Goal: Task Accomplishment & Management: Manage account settings

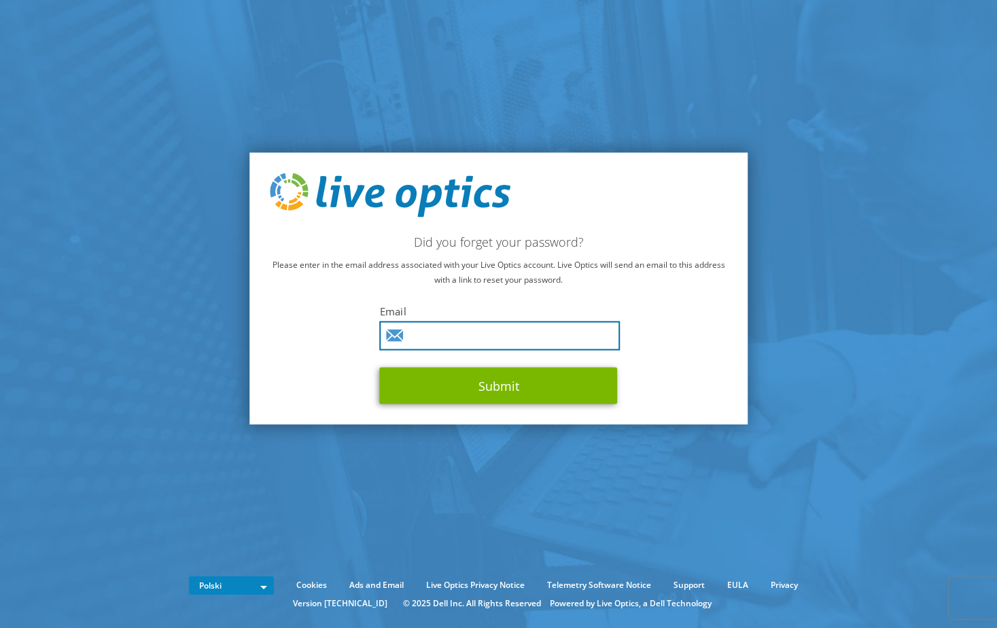
click at [496, 331] on input "text" at bounding box center [500, 335] width 240 height 29
type input "p.kondziela@fey1926.com"
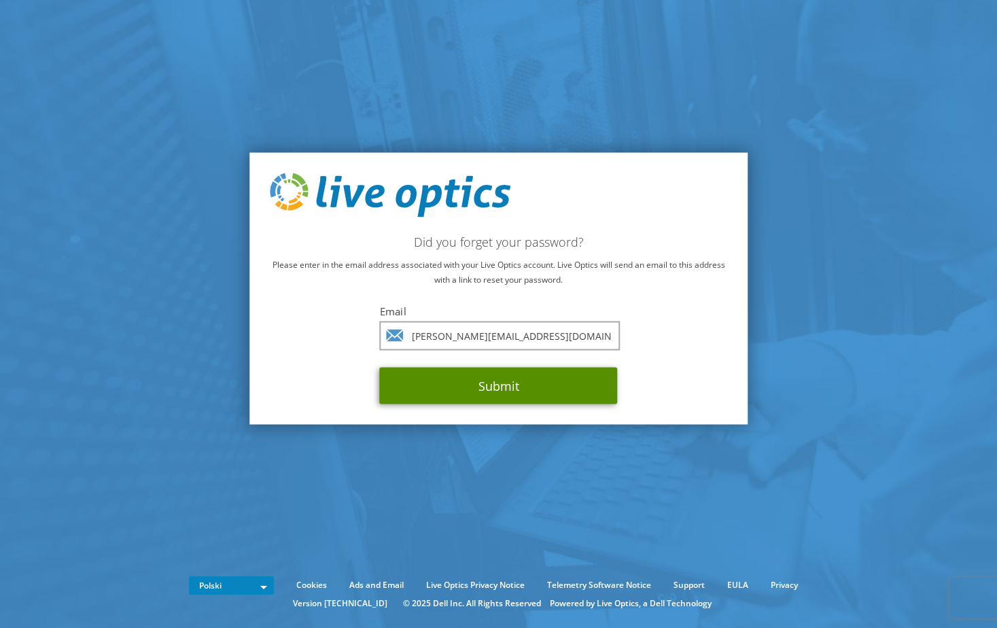
click at [469, 395] on button "Submit" at bounding box center [499, 386] width 238 height 37
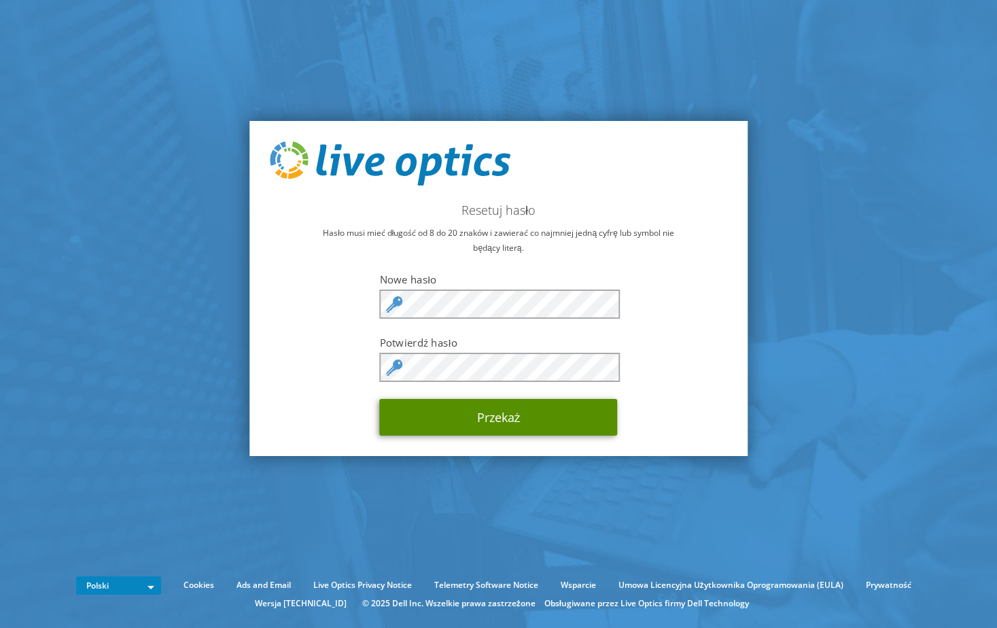
click at [501, 414] on button "Przekaż" at bounding box center [499, 417] width 238 height 37
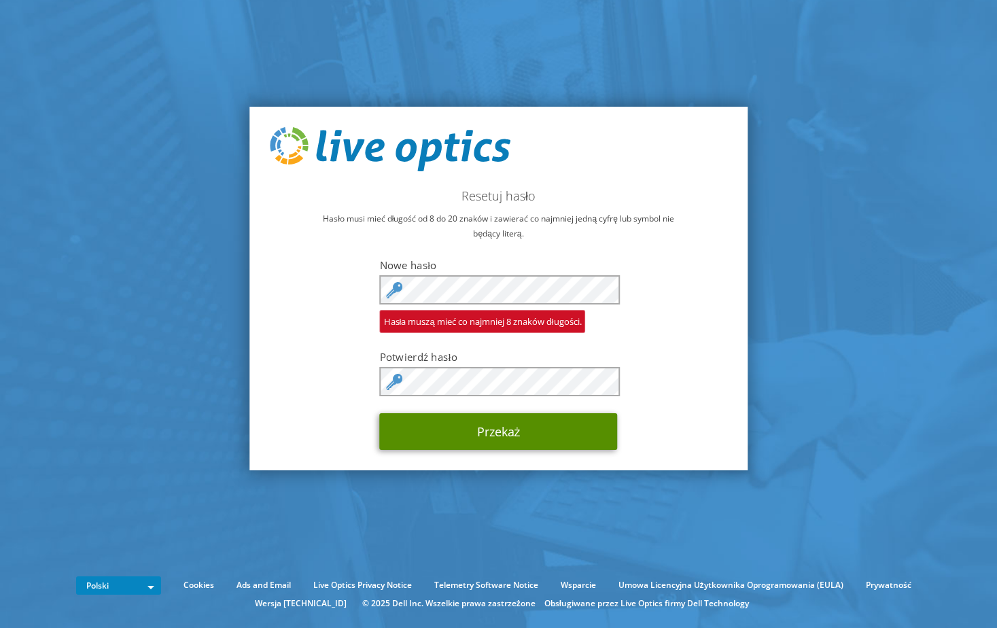
click at [488, 430] on button "Przekaż" at bounding box center [499, 431] width 238 height 37
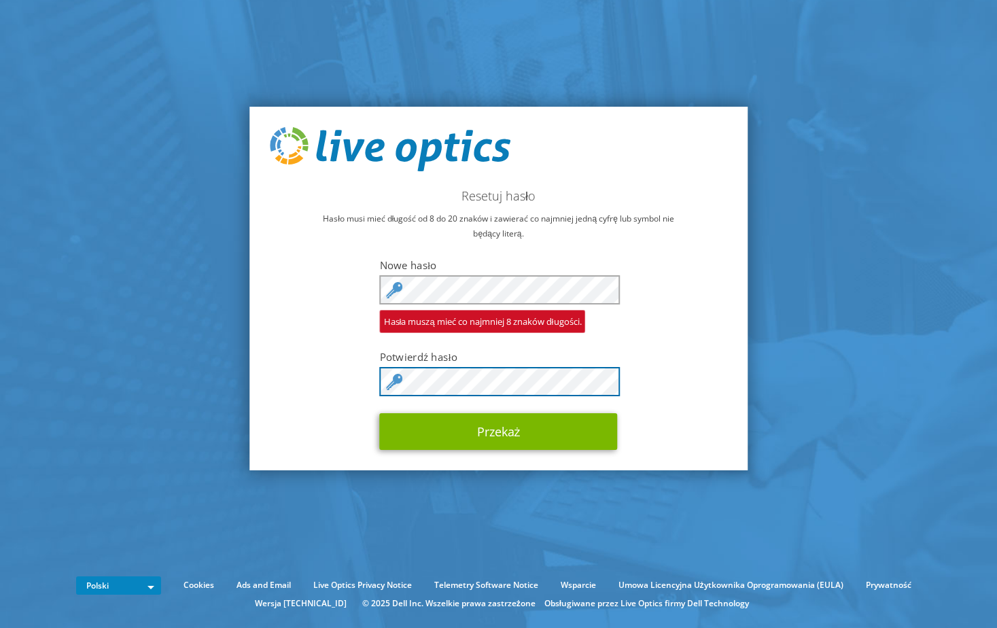
click at [380, 413] on button "Przekaż" at bounding box center [499, 431] width 238 height 37
